Goal: Transaction & Acquisition: Purchase product/service

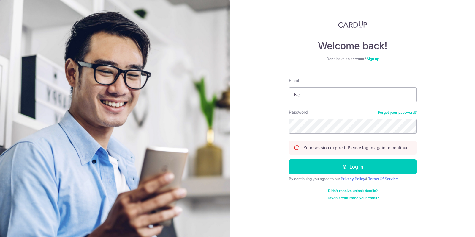
type input "N"
type input "[PERSON_NAME][EMAIL_ADDRESS][DOMAIN_NAME]"
click at [289, 159] on button "Log in" at bounding box center [353, 166] width 128 height 15
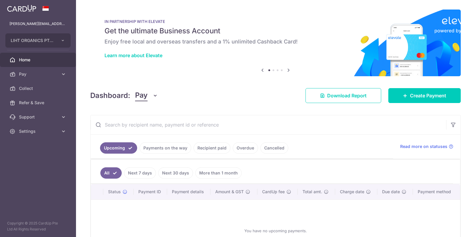
click at [170, 151] on link "Payments on the way" at bounding box center [166, 147] width 52 height 11
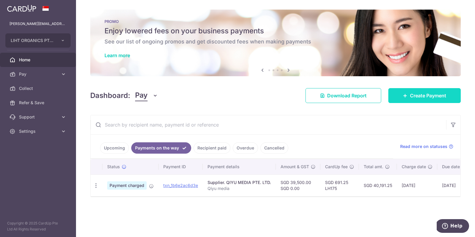
click at [420, 93] on span "Create Payment" at bounding box center [428, 95] width 36 height 7
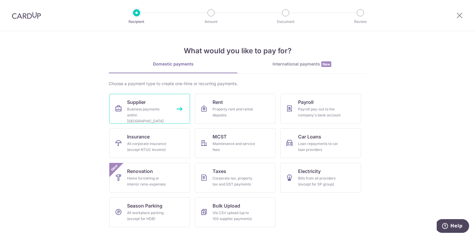
click at [170, 109] on link "Supplier Business payments within Singapore" at bounding box center [149, 109] width 81 height 30
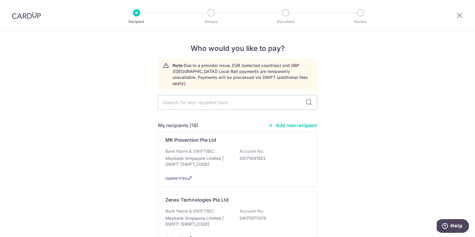
click at [280, 122] on link "Add new recipient" at bounding box center [292, 125] width 49 height 6
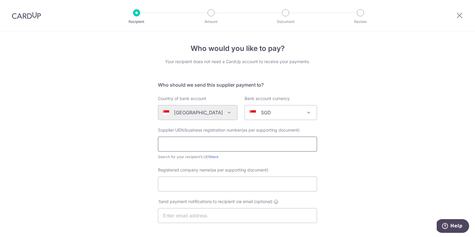
click at [232, 140] on input "text" at bounding box center [237, 143] width 159 height 15
click at [207, 146] on input "text" at bounding box center [237, 143] width 159 height 15
paste input "197401891E"
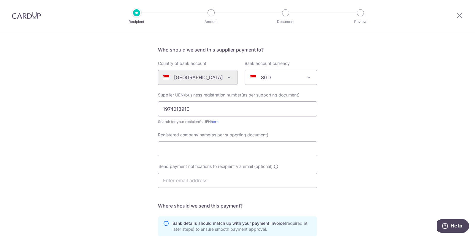
scroll to position [46, 0]
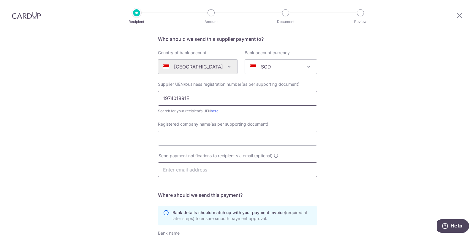
type input "197401891E"
click at [197, 169] on input "text" at bounding box center [237, 169] width 159 height 15
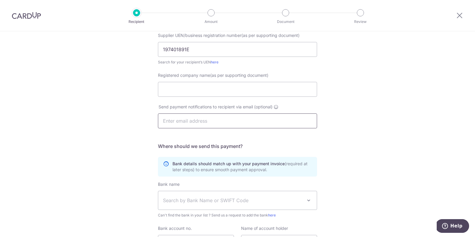
scroll to position [95, 0]
click at [208, 84] on input "Registered company name(as per supporting document)" at bounding box center [237, 88] width 159 height 15
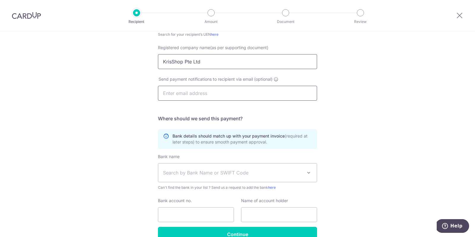
scroll to position [131, 0]
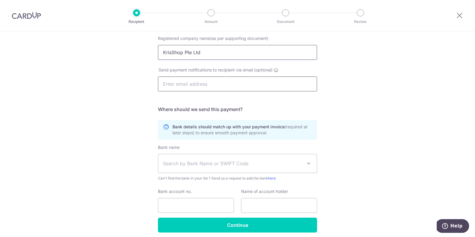
type input "KrisShop Pte Ltd"
click at [282, 83] on input "text" at bounding box center [237, 83] width 159 height 15
type input "finance@lihtorganics.com"
drag, startPoint x: 225, startPoint y: 89, endPoint x: 112, endPoint y: 66, distance: 115.7
click at [112, 66] on div "Who would you like to pay? Your recipient does not need a CardUp account to rec…" at bounding box center [237, 80] width 475 height 360
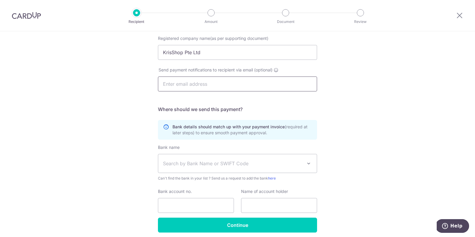
paste input "account_receivables@krisshop.com"
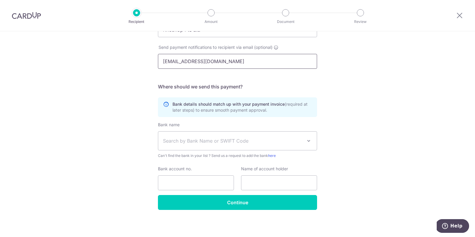
scroll to position [154, 0]
type input "account_receivables@krisshop.com"
click at [182, 138] on span "Search by Bank Name or SWIFT Code" at bounding box center [233, 140] width 140 height 7
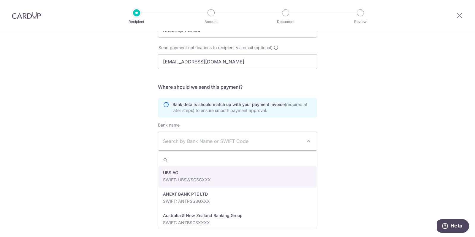
click at [200, 132] on span "Search by Bank Name or SWIFT Code" at bounding box center [237, 141] width 159 height 18
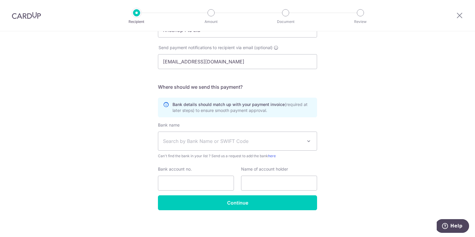
click at [200, 132] on span "Search by Bank Name or SWIFT Code" at bounding box center [237, 141] width 159 height 18
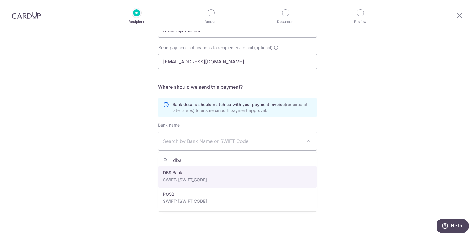
type input "dbs"
select select "6"
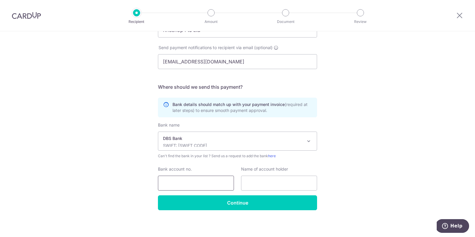
click at [193, 175] on input "Bank account no." at bounding box center [196, 182] width 76 height 15
paste input "001-002039-0"
click at [193, 184] on input "001-002039-0" at bounding box center [196, 182] width 76 height 15
click at [173, 182] on input "001-0020390" at bounding box center [196, 182] width 76 height 15
type input "0010020390"
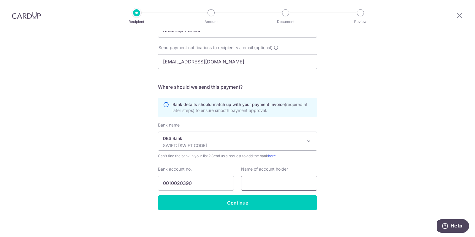
click at [276, 183] on input "text" at bounding box center [279, 182] width 76 height 15
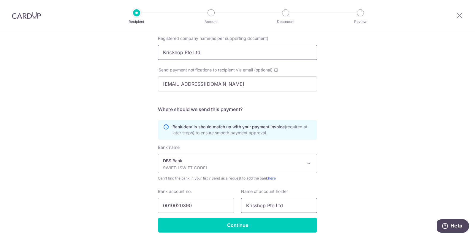
type input "Krisshop Pte Ltd"
click at [174, 53] on input "KrisShop Pte Ltd" at bounding box center [237, 52] width 159 height 15
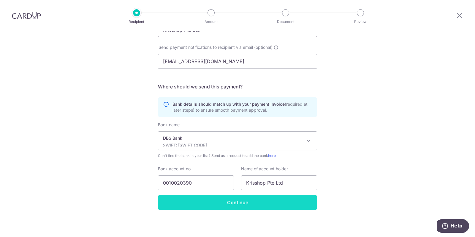
type input "Krisshop Pte Ltd"
click at [197, 206] on input "Continue" at bounding box center [237, 202] width 159 height 15
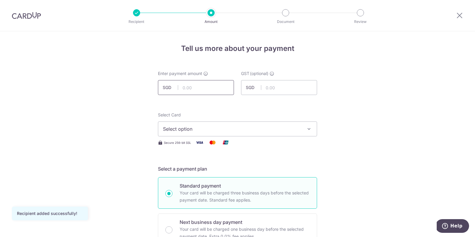
click at [215, 90] on input "text" at bounding box center [196, 87] width 76 height 15
type input "24,116.25"
click at [215, 127] on span "Select option" at bounding box center [232, 128] width 138 height 7
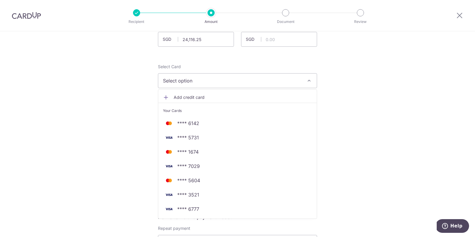
scroll to position [53, 0]
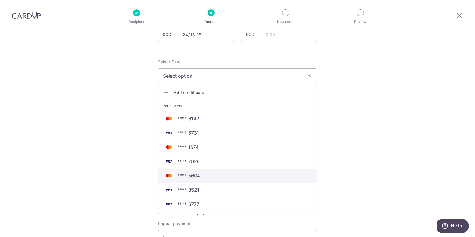
click at [199, 172] on span "**** 5604" at bounding box center [188, 175] width 23 height 7
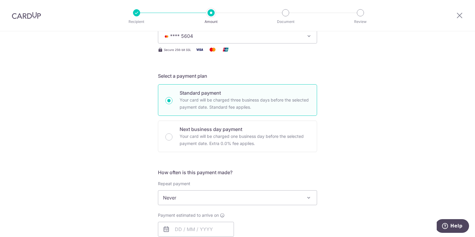
scroll to position [93, 0]
click at [172, 136] on input "Next business day payment Your card will be charged one business day before the…" at bounding box center [169, 136] width 7 height 7
radio input "true"
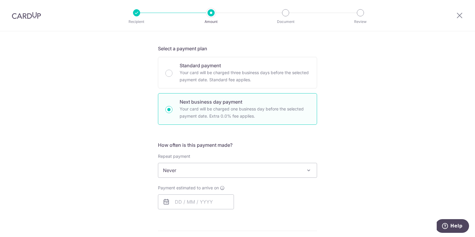
scroll to position [127, 0]
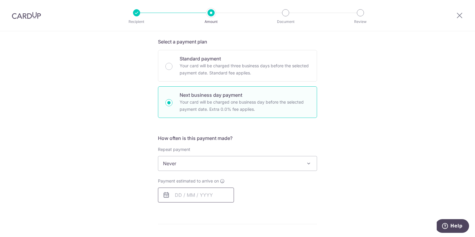
click at [179, 187] on input "text" at bounding box center [196, 194] width 76 height 15
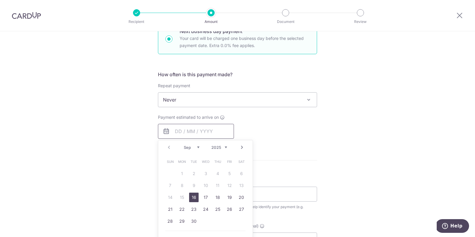
scroll to position [191, 0]
click at [191, 195] on link "16" at bounding box center [194, 197] width 10 height 10
type input "[DATE]"
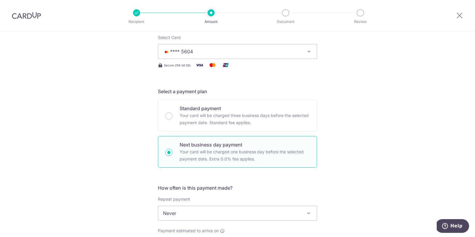
scroll to position [73, 0]
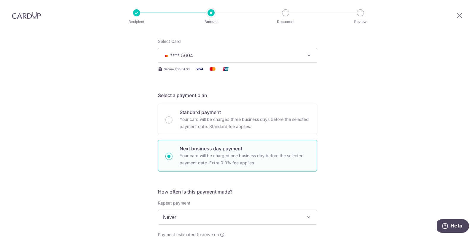
click at [224, 58] on span "**** 5604" at bounding box center [232, 55] width 138 height 7
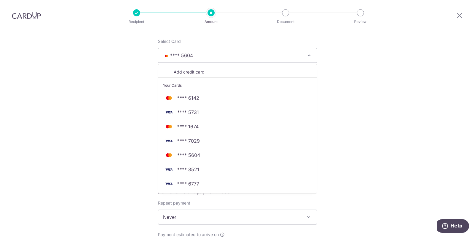
click at [196, 70] on span "Add credit card" at bounding box center [243, 72] width 138 height 6
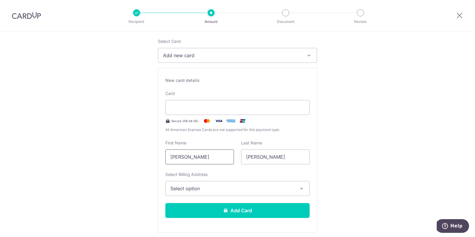
click at [209, 159] on input "[PERSON_NAME]" at bounding box center [200, 156] width 69 height 15
type input "L"
type input "Nerissa"
click at [284, 157] on input "Nerissa" at bounding box center [275, 156] width 69 height 15
type input "N"
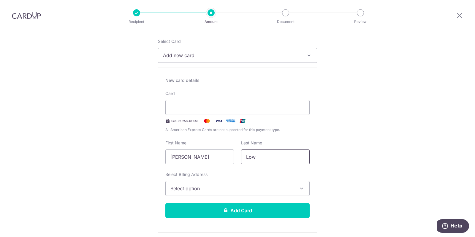
type input "Low"
click at [276, 187] on span "Select option" at bounding box center [233, 188] width 124 height 7
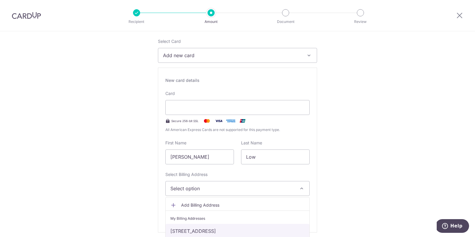
click at [258, 228] on link "8 Cuscaden Road #26-07, Singapore, Singapore-249732" at bounding box center [238, 230] width 144 height 14
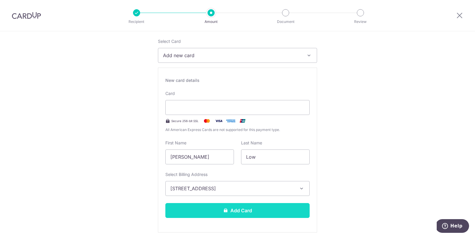
click at [259, 209] on button "Add Card" at bounding box center [238, 210] width 144 height 15
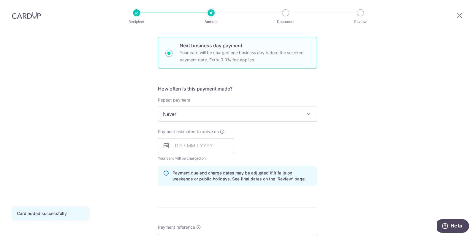
scroll to position [182, 0]
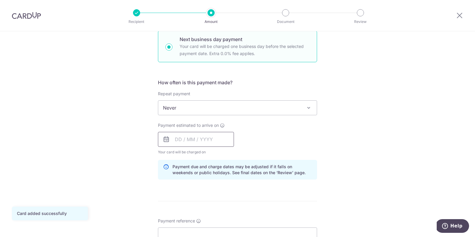
click at [203, 138] on input "text" at bounding box center [196, 139] width 76 height 15
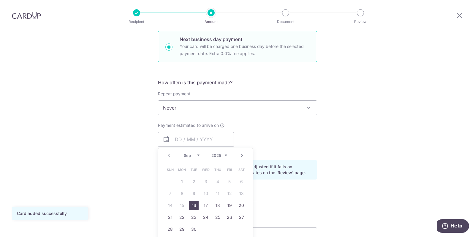
click at [194, 202] on link "16" at bounding box center [194, 205] width 10 height 10
type input "16/09/2025"
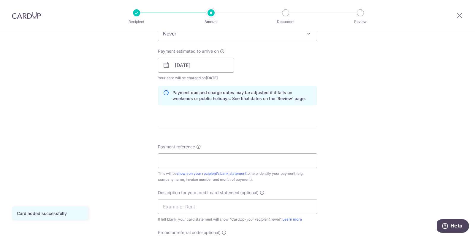
scroll to position [258, 0]
click at [197, 163] on input "Payment reference" at bounding box center [237, 159] width 159 height 15
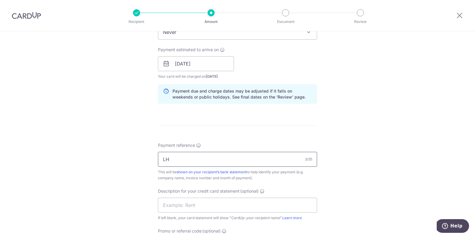
type input "L"
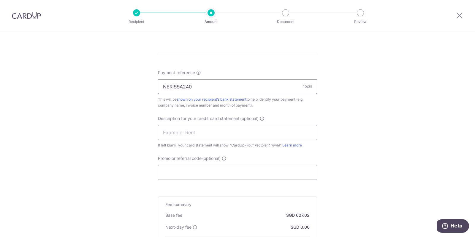
scroll to position [331, 0]
drag, startPoint x: 226, startPoint y: 82, endPoint x: 134, endPoint y: 74, distance: 93.1
click at [134, 74] on div "Tell us more about your payment Enter payment amount SGD 24,116.25 24116.25 GST…" at bounding box center [237, 15] width 475 height 631
type input "Krisshop marketing"
click at [182, 168] on input "Promo or referral code (optional)" at bounding box center [237, 171] width 159 height 15
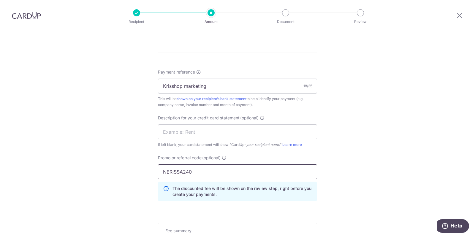
scroll to position [411, 0]
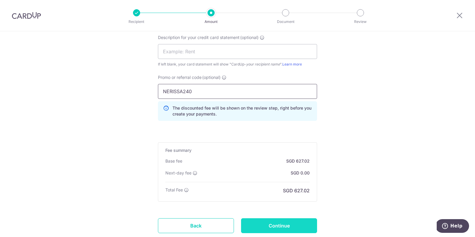
type input "NERISSA240"
click at [267, 226] on input "Continue" at bounding box center [279, 225] width 76 height 15
type input "Create Schedule"
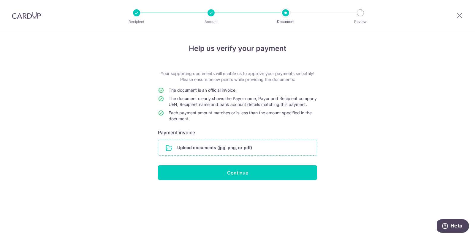
click at [237, 152] on input "file" at bounding box center [237, 147] width 159 height 15
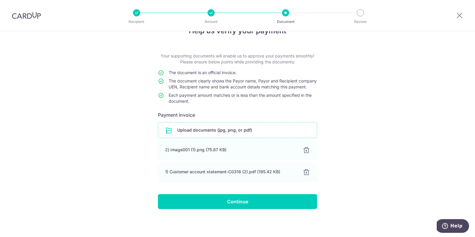
scroll to position [23, 0]
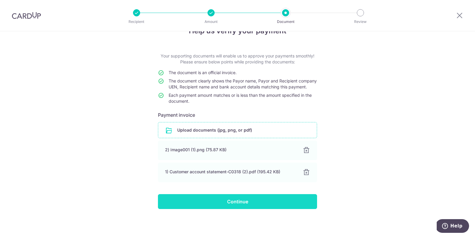
click at [295, 206] on input "Continue" at bounding box center [237, 201] width 159 height 15
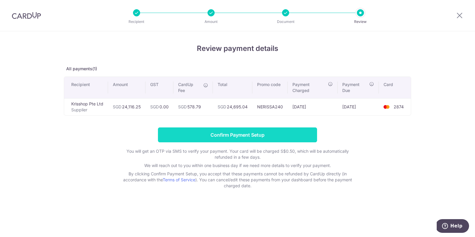
click at [298, 137] on input "Confirm Payment Setup" at bounding box center [237, 134] width 159 height 15
